Goal: Task Accomplishment & Management: Use online tool/utility

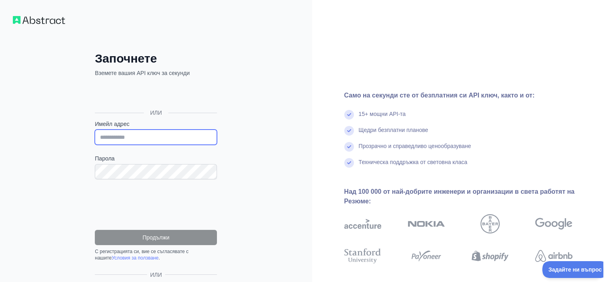
click at [141, 136] on input "Имейл адрес" at bounding box center [156, 137] width 122 height 15
type input "**********"
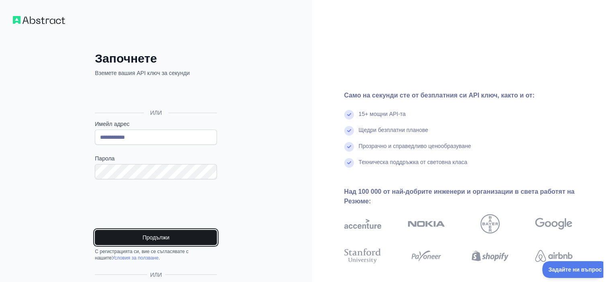
click at [156, 237] on font "Продължи" at bounding box center [156, 238] width 27 height 6
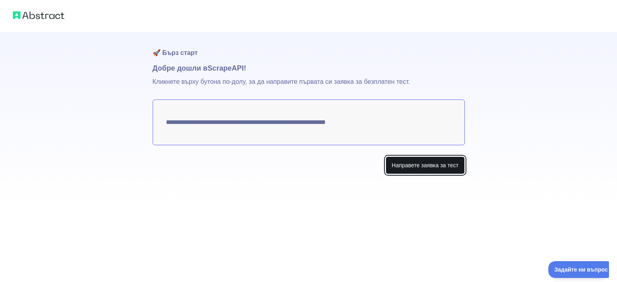
click at [428, 167] on font "Направете заявка за тест" at bounding box center [425, 165] width 67 height 6
click at [202, 122] on textarea "**********" at bounding box center [309, 123] width 312 height 46
click at [437, 167] on font "Направете заявка за тест" at bounding box center [425, 165] width 67 height 6
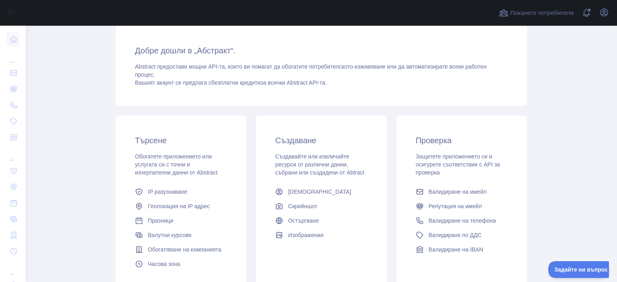
scroll to position [88, 0]
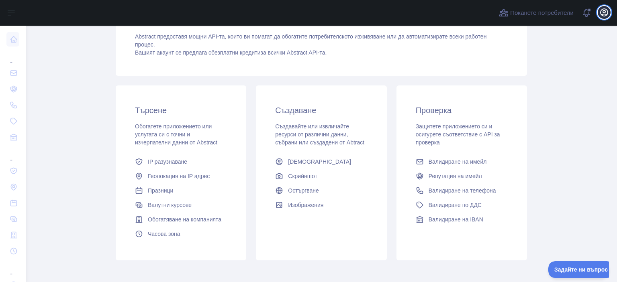
click at [604, 12] on icon "button" at bounding box center [604, 13] width 10 height 10
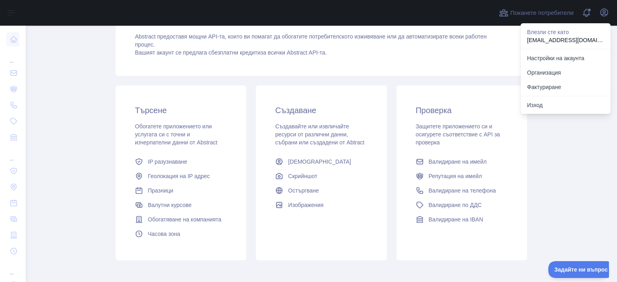
click at [580, 150] on main "Табло за управление Добре дошли в „Абстракт“. Abstract предоставя мощни API-та,…" at bounding box center [321, 154] width 591 height 257
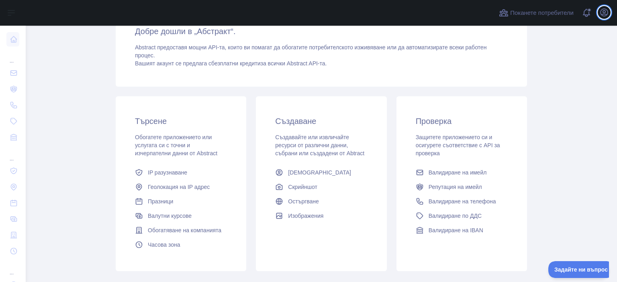
scroll to position [78, 0]
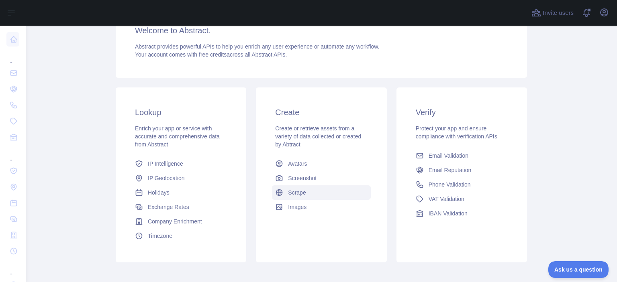
click at [297, 192] on span "Scrape" at bounding box center [297, 193] width 18 height 8
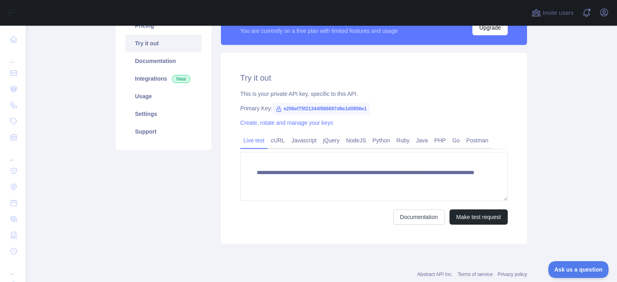
scroll to position [78, 0]
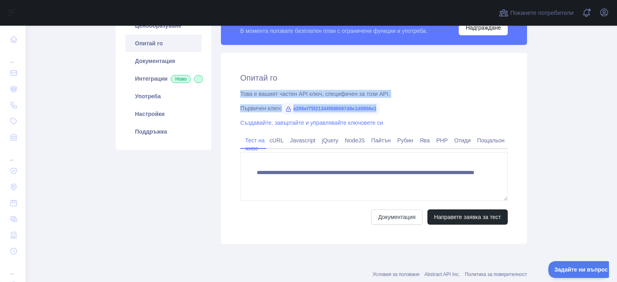
drag, startPoint x: 235, startPoint y: 90, endPoint x: 389, endPoint y: 102, distance: 153.9
click at [389, 102] on div "**********" at bounding box center [374, 148] width 306 height 191
copy div "Това е вашият частен API ключ, специфичен за този API. Първичен ключ: e206ef75f…"
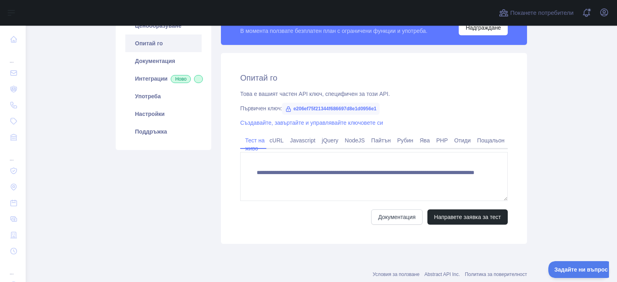
click at [485, 116] on div "**********" at bounding box center [374, 148] width 306 height 191
click at [315, 125] on font "Създавайте, завъртайте и управлявайте ключовете си" at bounding box center [311, 123] width 143 height 6
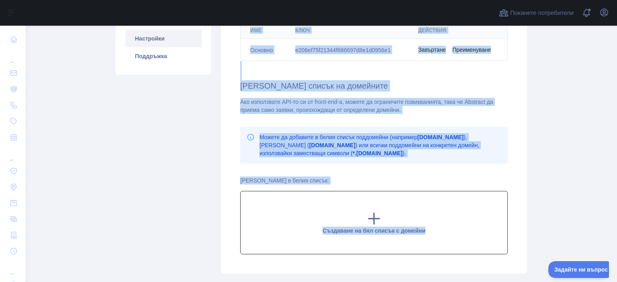
scroll to position [188, 0]
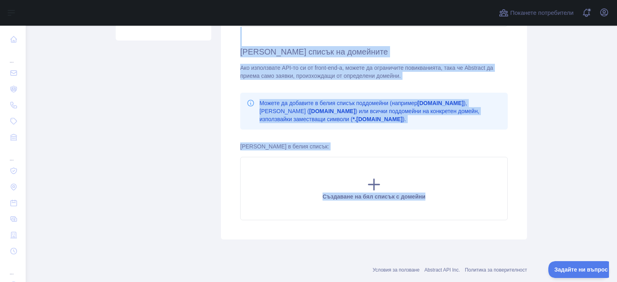
drag, startPoint x: 236, startPoint y: 90, endPoint x: 460, endPoint y: 237, distance: 267.4
click at [460, 237] on div "Управлявайте вашите API ключове Създаване на нов ключ Име Ключ Действия Основно…" at bounding box center [374, 91] width 306 height 296
copy div "Управлявайте вашите API ключове Създаване на нов ключ Име Ключ Действия Основно…"
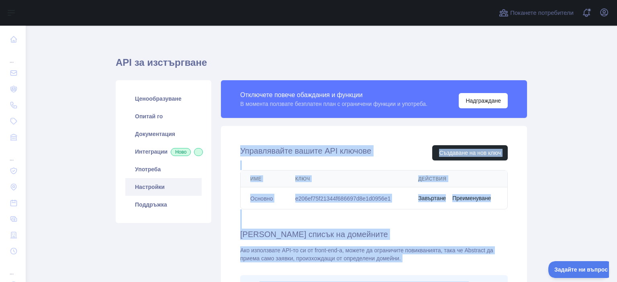
scroll to position [0, 0]
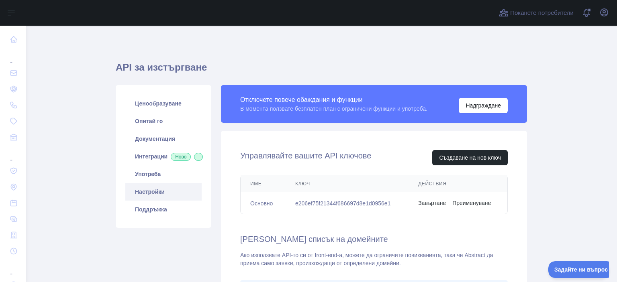
click at [585, 80] on main "API за изстъргване Ценообразуване Опитай го Документация Интеграции Ново Употре…" at bounding box center [321, 154] width 591 height 257
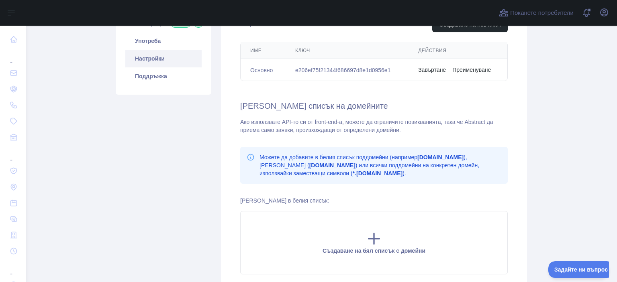
scroll to position [124, 0]
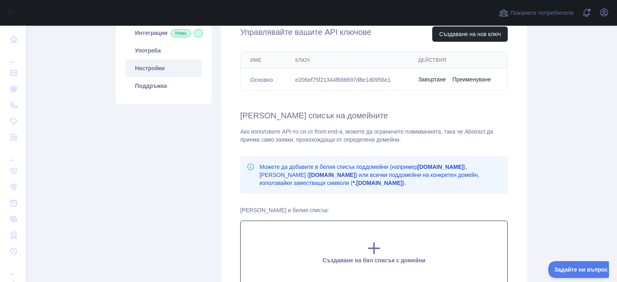
drag, startPoint x: 259, startPoint y: 235, endPoint x: 257, endPoint y: 248, distance: 13.1
click at [257, 248] on div "Създаване на бял списък с домейни" at bounding box center [374, 252] width 268 height 63
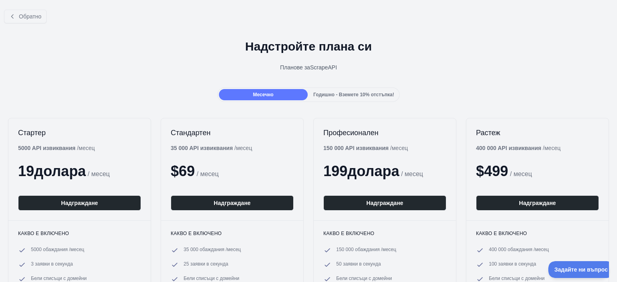
scroll to position [124, 0]
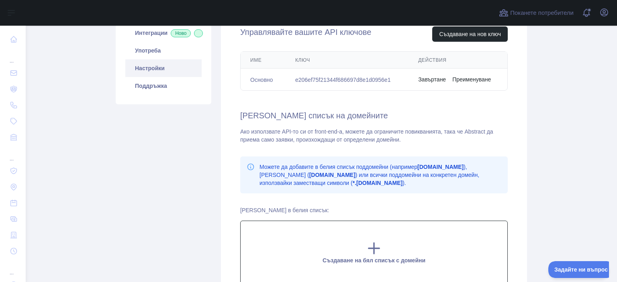
click at [374, 249] on icon at bounding box center [374, 248] width 11 height 11
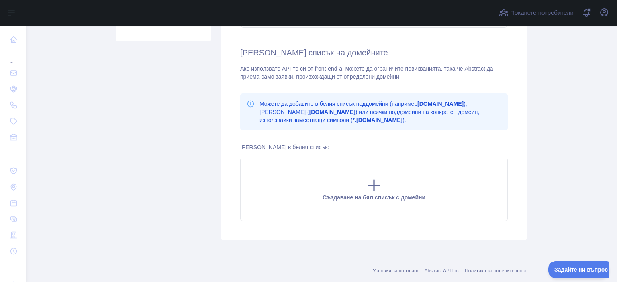
scroll to position [188, 0]
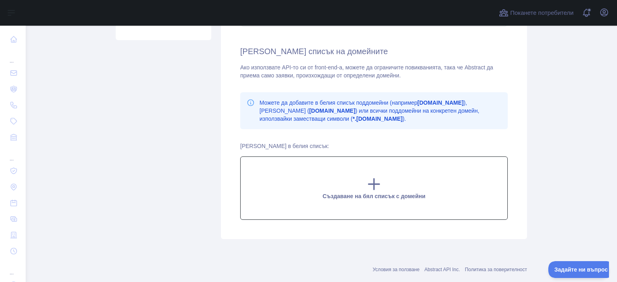
click at [370, 184] on icon at bounding box center [374, 184] width 11 height 11
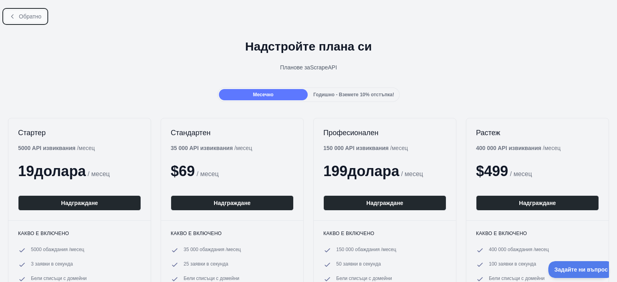
click at [22, 14] on font "Обратно" at bounding box center [30, 16] width 22 height 6
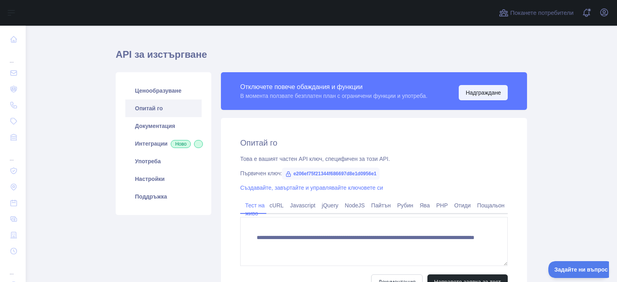
click at [468, 92] on font "Надграждане" at bounding box center [483, 93] width 35 height 6
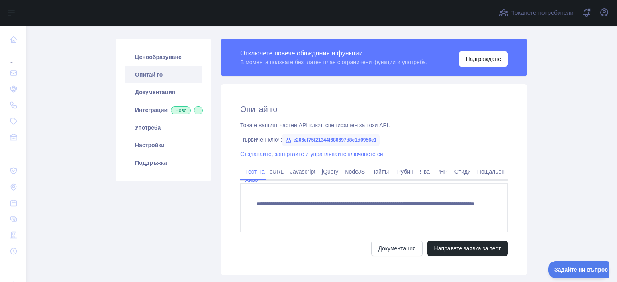
scroll to position [49, 0]
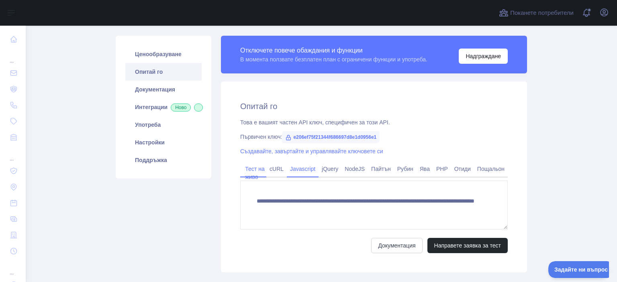
click at [296, 170] on font "Javascript" at bounding box center [302, 169] width 25 height 6
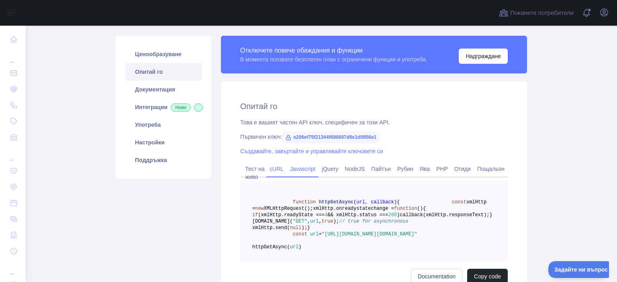
click at [274, 167] on font "cURL" at bounding box center [277, 169] width 14 height 6
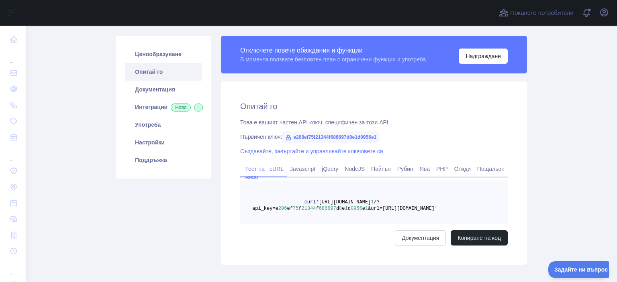
click at [251, 171] on link "Тест на живо" at bounding box center [253, 173] width 22 height 21
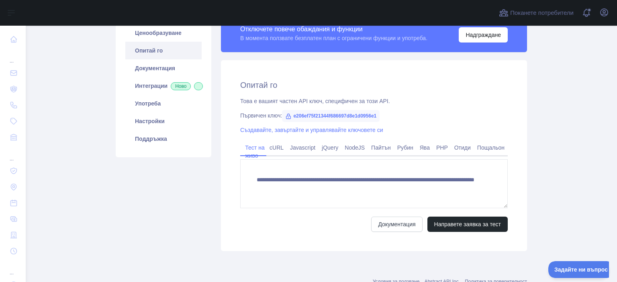
scroll to position [71, 0]
click at [462, 226] on font "Направете заявка за тест" at bounding box center [467, 224] width 67 height 6
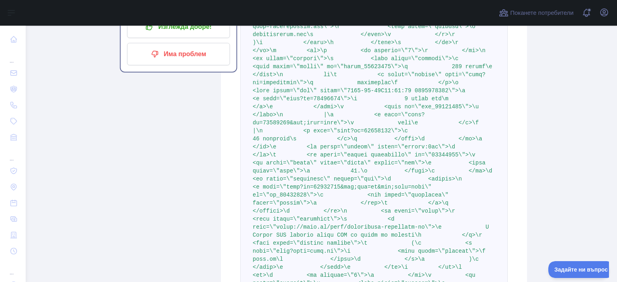
scroll to position [6031, 0]
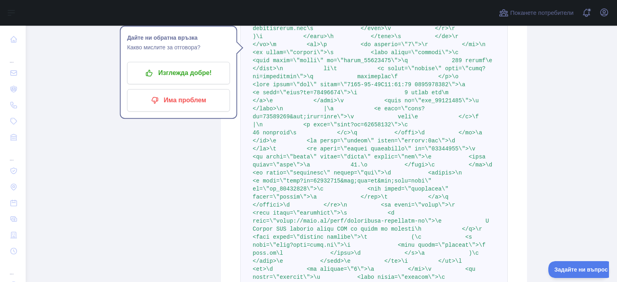
drag, startPoint x: 254, startPoint y: 196, endPoint x: 476, endPoint y: 204, distance: 221.5
drag, startPoint x: 485, startPoint y: 195, endPoint x: 443, endPoint y: 205, distance: 43.8
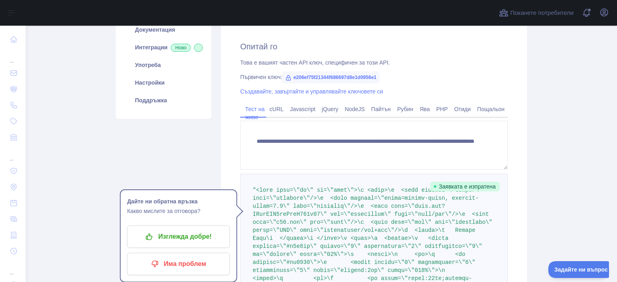
scroll to position [81, 0]
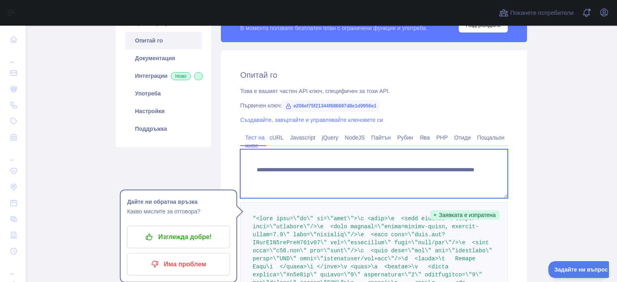
drag, startPoint x: 250, startPoint y: 171, endPoint x: 470, endPoint y: 196, distance: 221.5
click at [470, 196] on textarea "**********" at bounding box center [374, 173] width 268 height 49
paste textarea
type textarea "**********"
drag, startPoint x: 377, startPoint y: 172, endPoint x: 220, endPoint y: 147, distance: 158.6
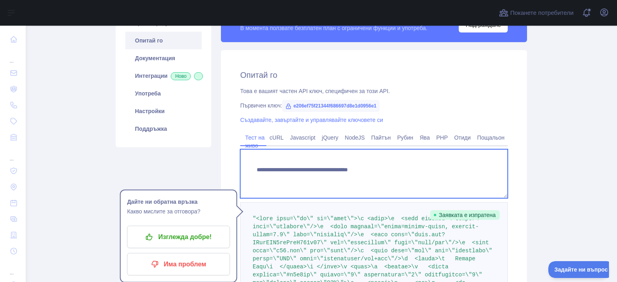
paste textarea "**********"
type textarea "**********"
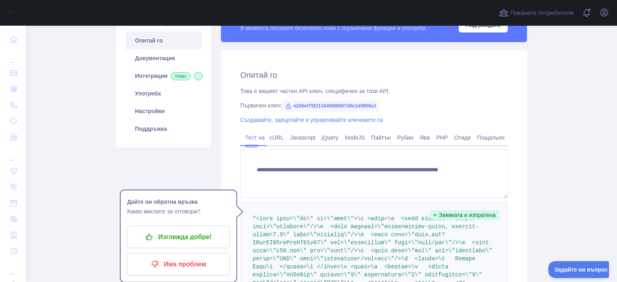
click at [467, 216] on font "Заявката е изпратена" at bounding box center [467, 215] width 57 height 6
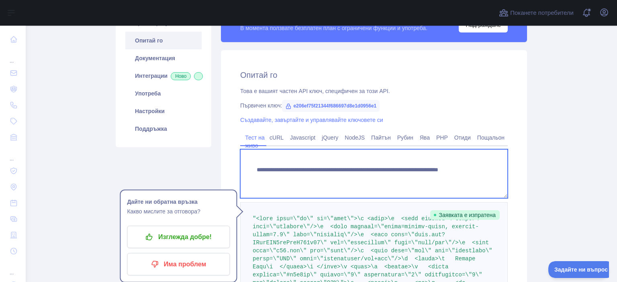
click at [428, 191] on textarea "**********" at bounding box center [374, 173] width 268 height 49
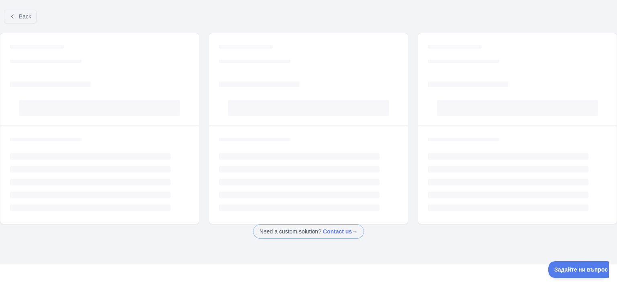
scroll to position [13, 0]
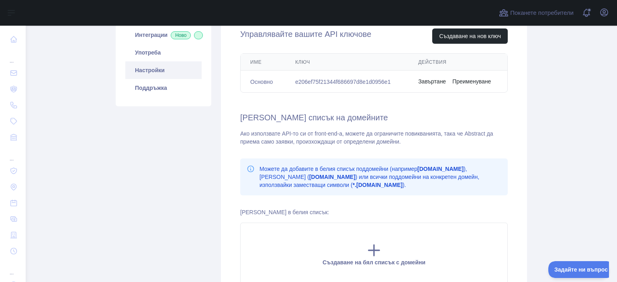
scroll to position [131, 0]
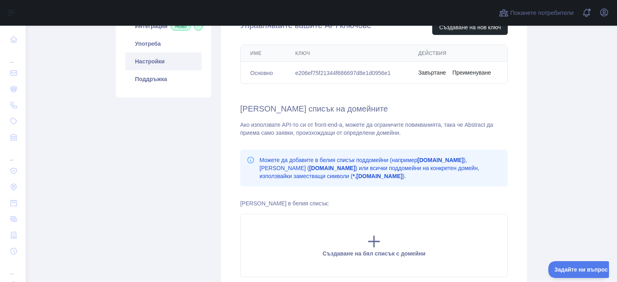
drag, startPoint x: 315, startPoint y: 235, endPoint x: 200, endPoint y: 188, distance: 124.3
click at [200, 188] on div "Ценообразуване Опитай го Документация Интеграции Ново Употреба Настройки Поддръ…" at bounding box center [163, 126] width 105 height 342
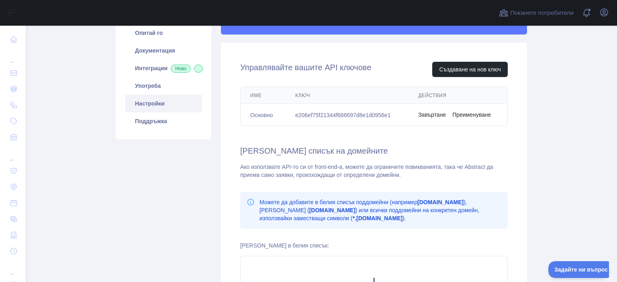
scroll to position [87, 0]
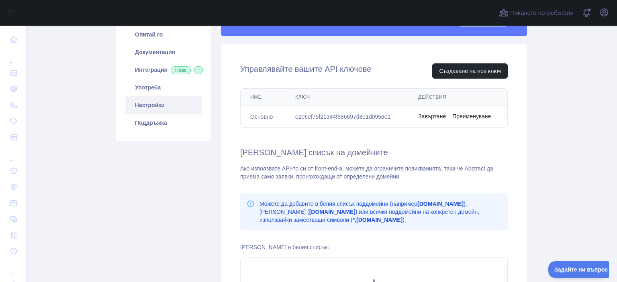
click at [149, 108] on font "Настройки" at bounding box center [150, 105] width 30 height 6
click at [194, 74] on span at bounding box center [198, 70] width 9 height 8
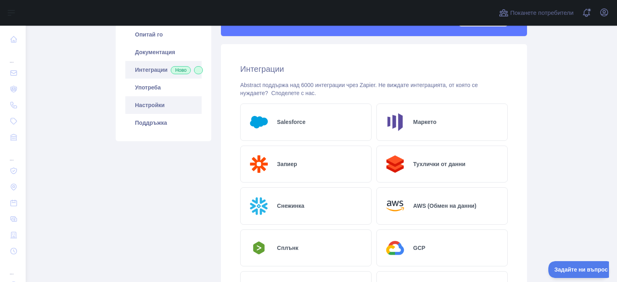
click at [151, 108] on font "Настройки" at bounding box center [150, 105] width 30 height 6
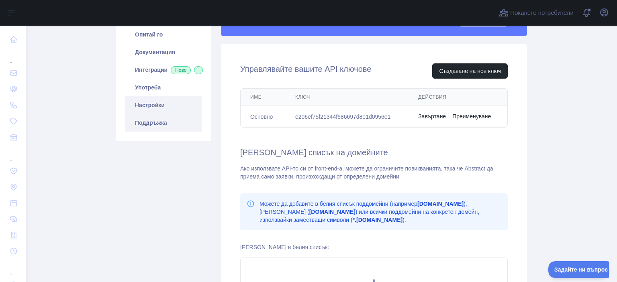
click at [157, 126] on font "Поддръжка" at bounding box center [151, 123] width 32 height 6
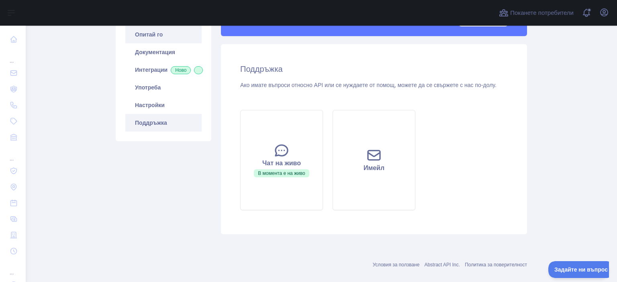
click at [146, 35] on font "Опитай го" at bounding box center [149, 34] width 28 height 6
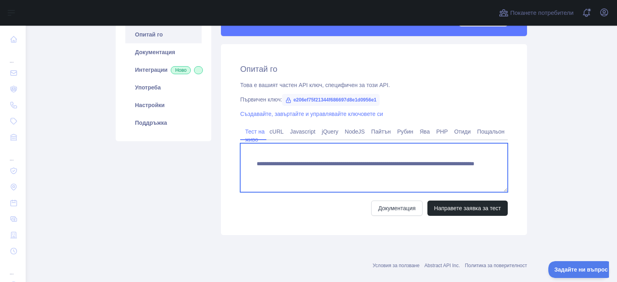
drag, startPoint x: 253, startPoint y: 159, endPoint x: 479, endPoint y: 178, distance: 226.2
click at [479, 178] on textarea "**********" at bounding box center [374, 167] width 268 height 49
paste textarea
type textarea "**********"
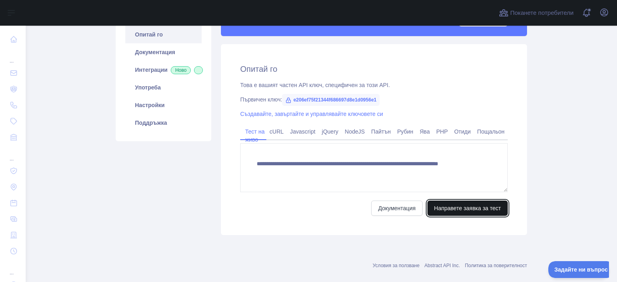
click at [460, 207] on font "Направете заявка за тест" at bounding box center [467, 208] width 67 height 6
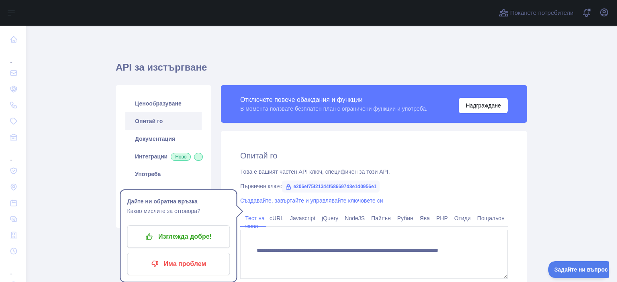
click at [150, 124] on font "Опитай го" at bounding box center [149, 121] width 28 height 6
click at [150, 123] on font "Опитай го" at bounding box center [149, 121] width 28 height 6
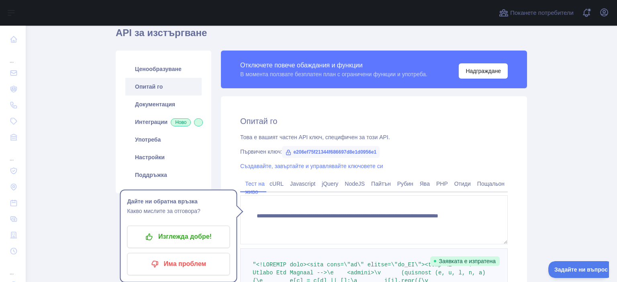
scroll to position [18, 0]
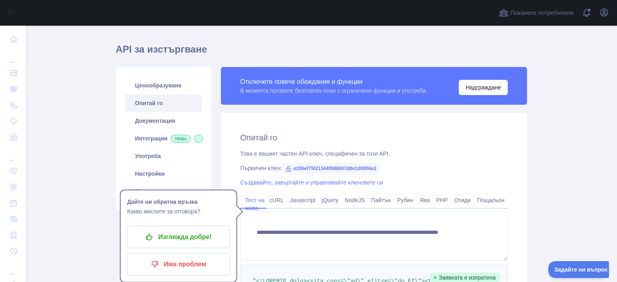
click at [153, 104] on font "Опитай го" at bounding box center [149, 103] width 28 height 6
click at [161, 84] on font "Ценообразуване" at bounding box center [158, 85] width 47 height 6
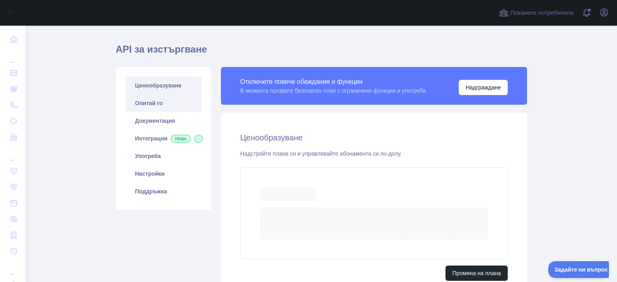
click at [146, 103] on font "Опитай го" at bounding box center [149, 103] width 28 height 6
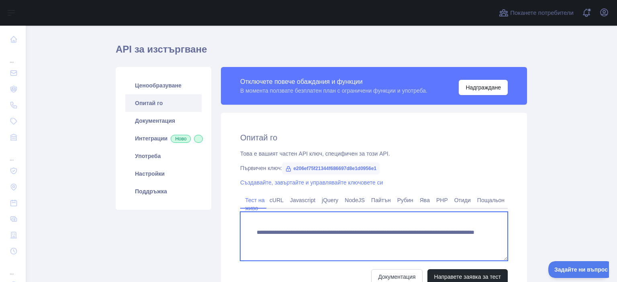
drag, startPoint x: 253, startPoint y: 229, endPoint x: 464, endPoint y: 248, distance: 212.5
click at [464, 248] on textarea "**********" at bounding box center [374, 236] width 268 height 49
paste textarea
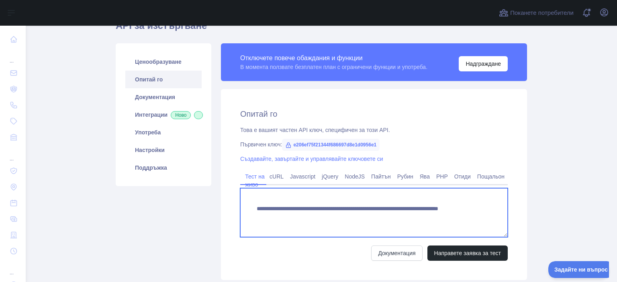
scroll to position [43, 0]
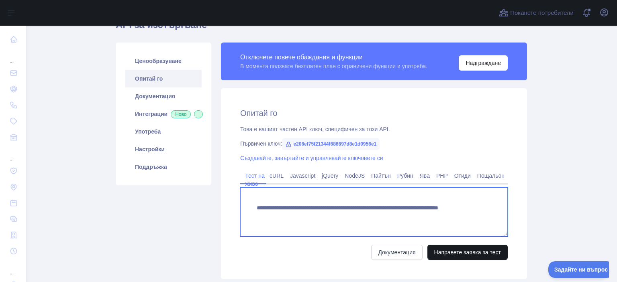
type textarea "**********"
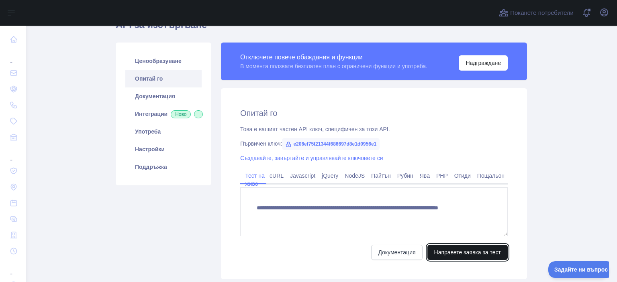
click at [469, 252] on font "Направете заявка за тест" at bounding box center [467, 252] width 67 height 6
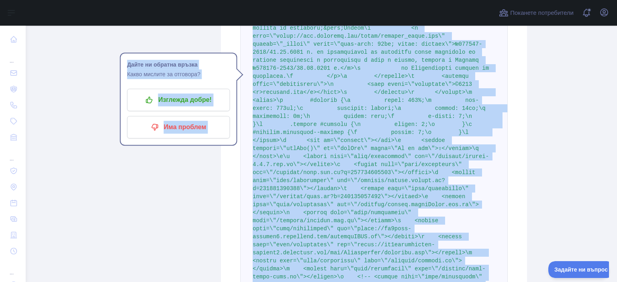
scroll to position [5916, 0]
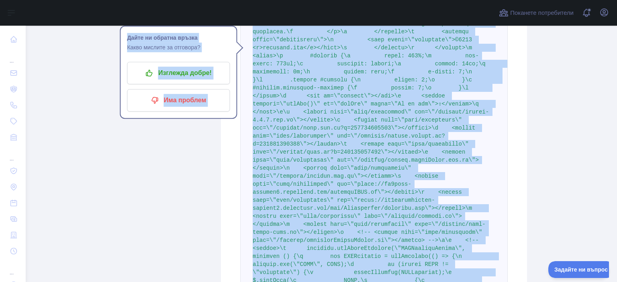
drag, startPoint x: 250, startPoint y: 138, endPoint x: 395, endPoint y: 289, distance: 209.7
click at [395, 282] on html "Отваряне на страничната лента Отваряне на страничната лента ... ... ... Поканет…" at bounding box center [308, 141] width 617 height 282
copy div ""<!DOCTYPE html><html lang=\"bg\" locale=\"bg_BG\"><head>\n <!-- Google Tag Man…"
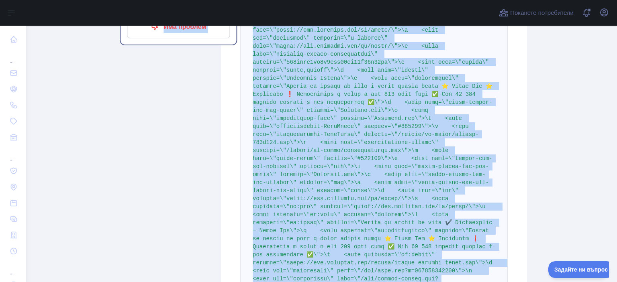
scroll to position [43, 0]
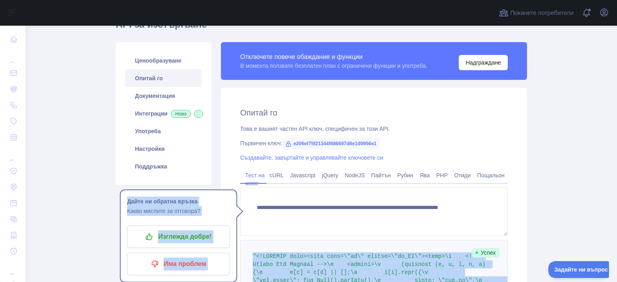
click at [154, 77] on font "Опитай го" at bounding box center [149, 78] width 28 height 6
click at [149, 60] on font "Ценообразуване" at bounding box center [158, 60] width 47 height 6
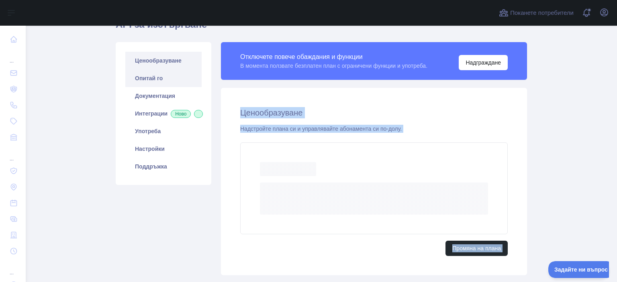
click at [146, 76] on font "Опитай го" at bounding box center [149, 78] width 28 height 6
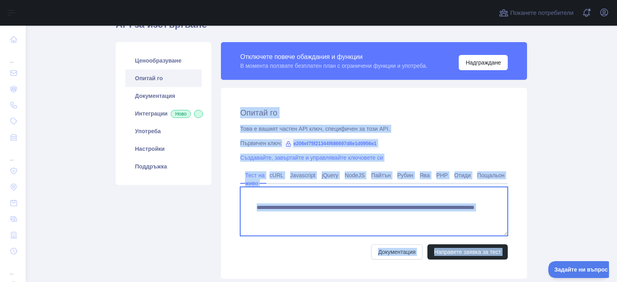
drag, startPoint x: 284, startPoint y: 212, endPoint x: 297, endPoint y: 235, distance: 26.8
click at [297, 235] on textarea "**********" at bounding box center [374, 211] width 268 height 49
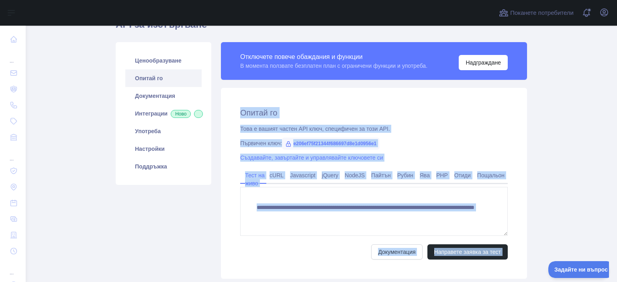
click at [564, 120] on main "**********" at bounding box center [321, 154] width 591 height 257
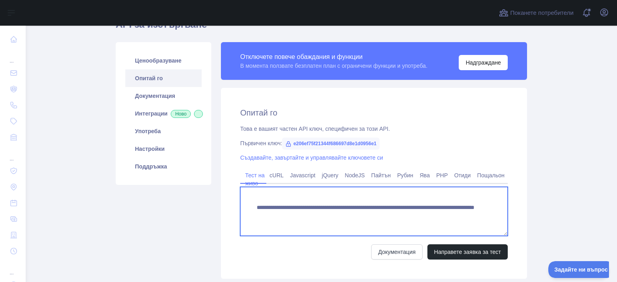
drag, startPoint x: 253, startPoint y: 207, endPoint x: 465, endPoint y: 216, distance: 212.3
click at [465, 216] on textarea "**********" at bounding box center [374, 211] width 268 height 49
paste textarea
type textarea "**********"
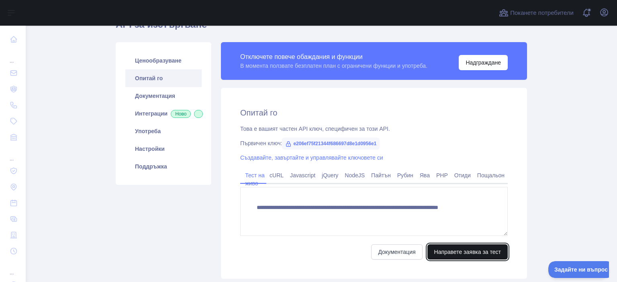
click at [453, 252] on font "Направете заявка за тест" at bounding box center [467, 252] width 67 height 6
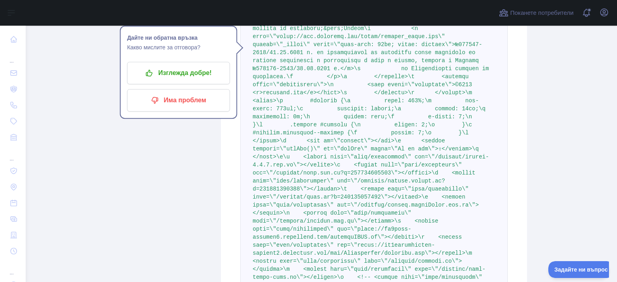
drag, startPoint x: 252, startPoint y: 262, endPoint x: 264, endPoint y: 161, distance: 101.9
click at [552, 173] on main "**********" at bounding box center [321, 154] width 591 height 257
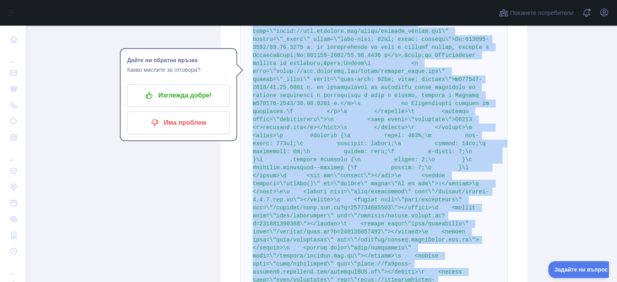
scroll to position [5916, 0]
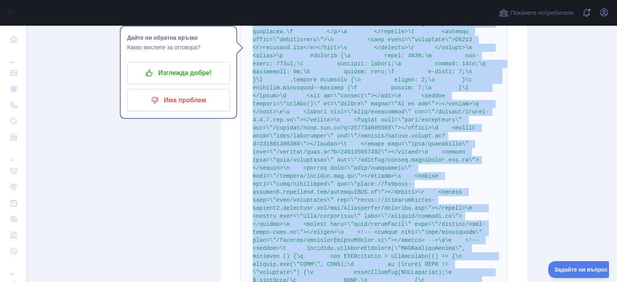
drag, startPoint x: 247, startPoint y: 86, endPoint x: 463, endPoint y: 163, distance: 229.3
copy span ""<!DOCTYPE html><html lang=\"bg\" locale=\"bg_BG\"><head>\n <!-- Google Tag Man…"
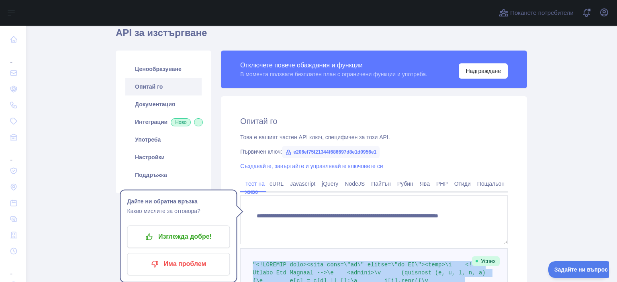
scroll to position [59, 0]
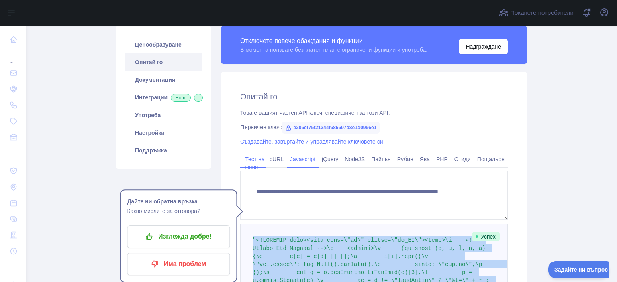
click at [302, 159] on font "Javascript" at bounding box center [302, 159] width 25 height 6
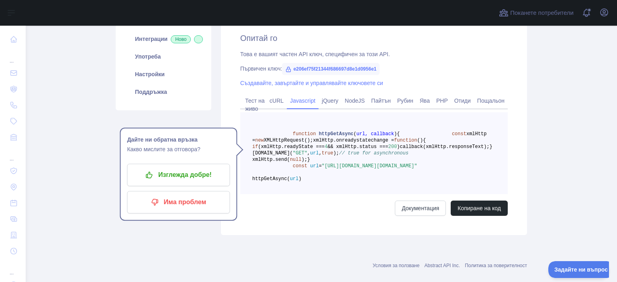
scroll to position [116, 0]
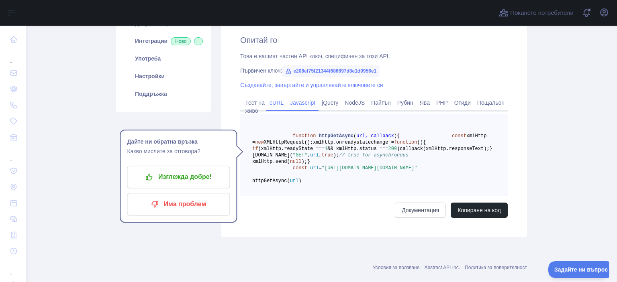
click at [272, 102] on font "cURL" at bounding box center [277, 103] width 14 height 6
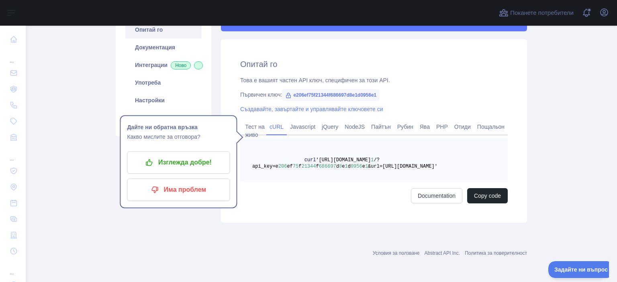
scroll to position [92, 0]
click at [326, 129] on font "jQuery" at bounding box center [330, 127] width 16 height 6
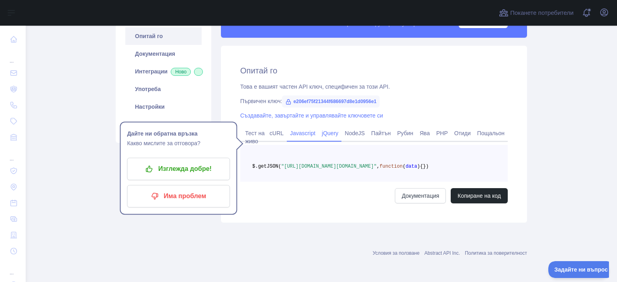
click at [295, 130] on font "Javascript" at bounding box center [302, 133] width 25 height 6
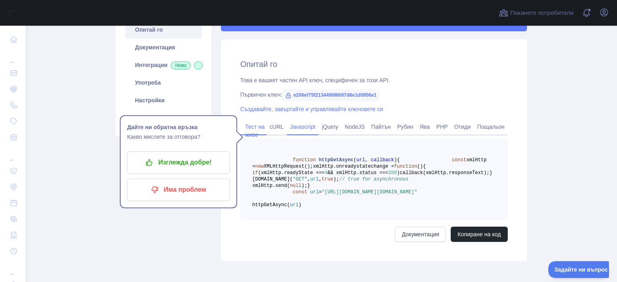
click at [256, 128] on link "Тест на живо" at bounding box center [253, 131] width 22 height 21
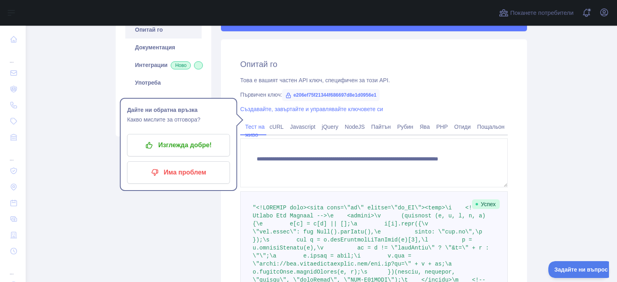
scroll to position [0, 0]
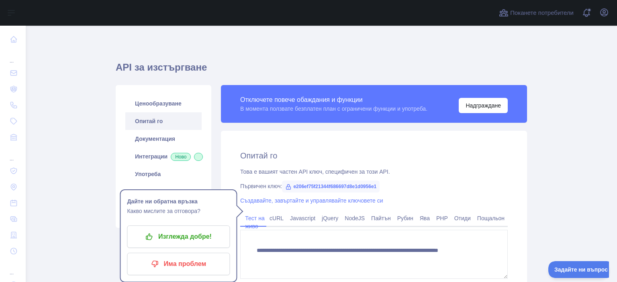
click at [235, 212] on div at bounding box center [236, 212] width 14 height 14
